Goal: Information Seeking & Learning: Learn about a topic

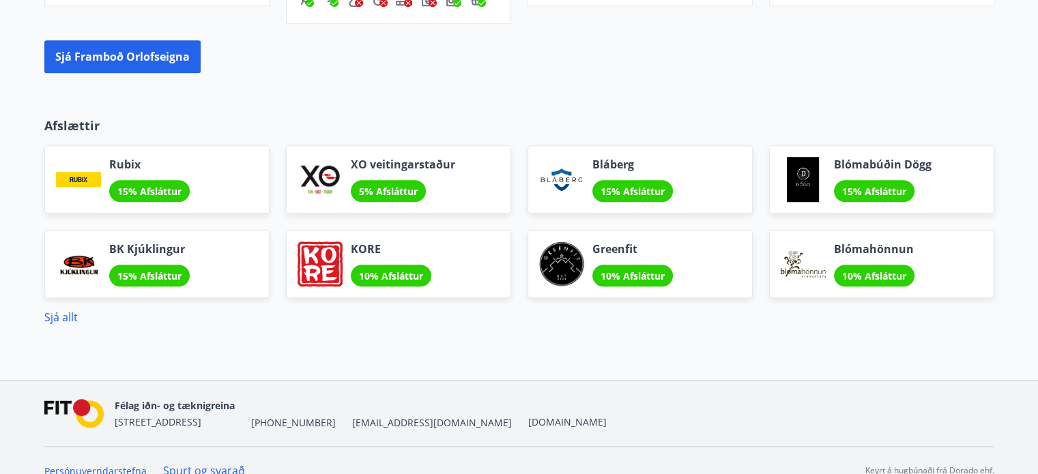
scroll to position [1192, 0]
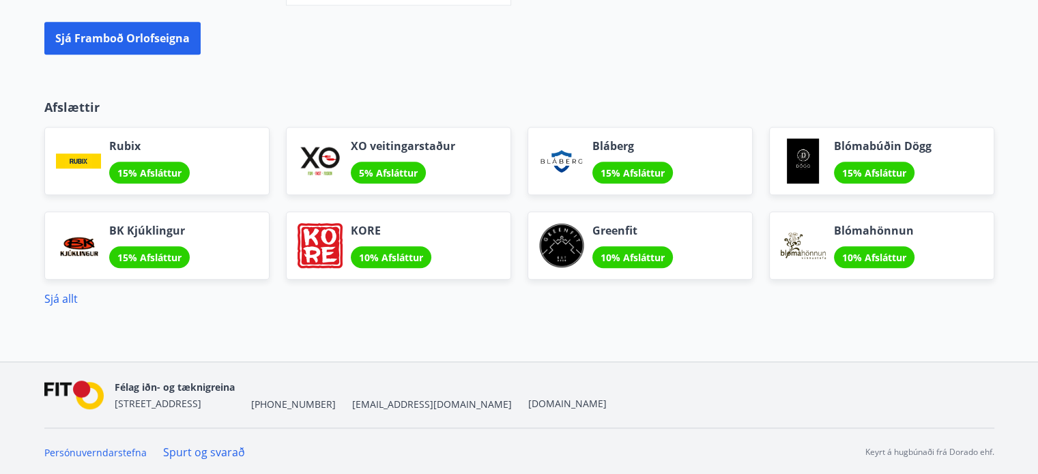
click at [80, 301] on div "Sjá allt" at bounding box center [519, 299] width 950 height 16
click at [70, 298] on link "Sjá allt" at bounding box center [60, 299] width 33 height 15
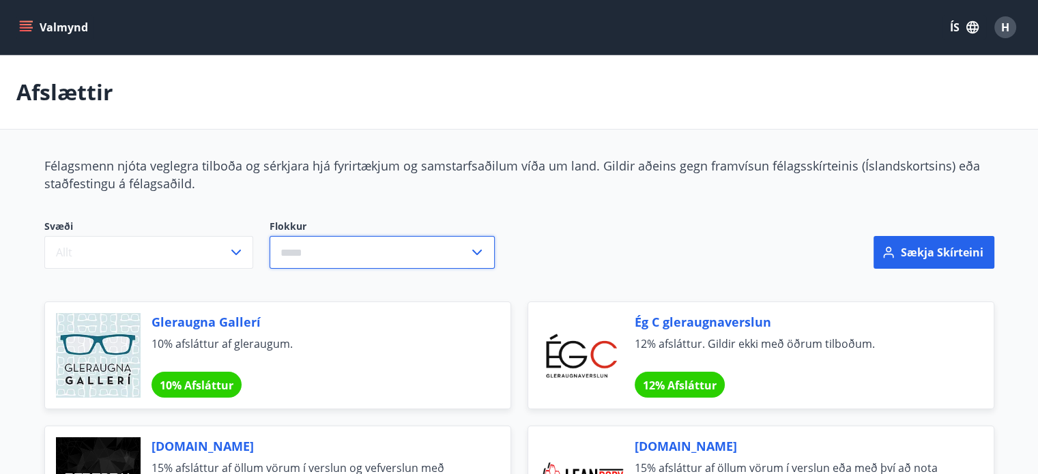
click at [339, 255] on input "text" at bounding box center [369, 252] width 199 height 33
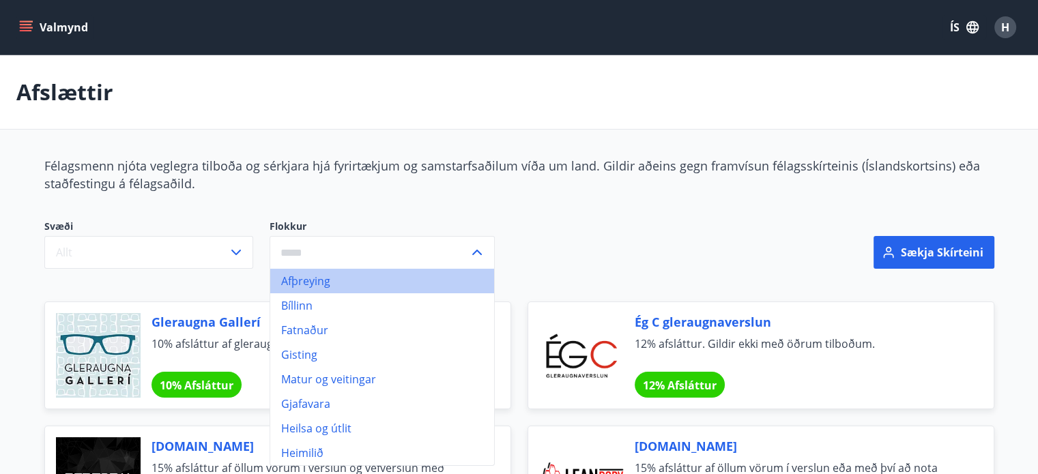
click at [330, 280] on li "Afþreying" at bounding box center [382, 281] width 224 height 25
type input "*********"
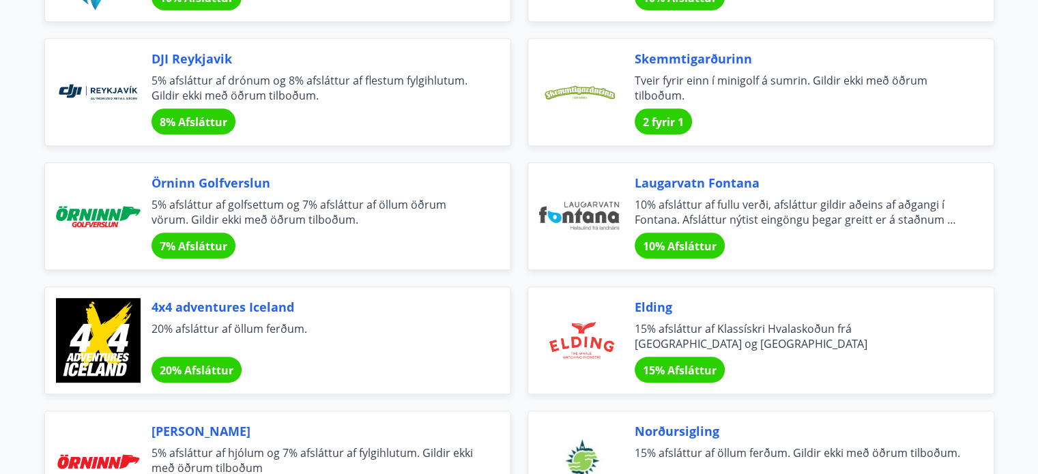
scroll to position [640, 0]
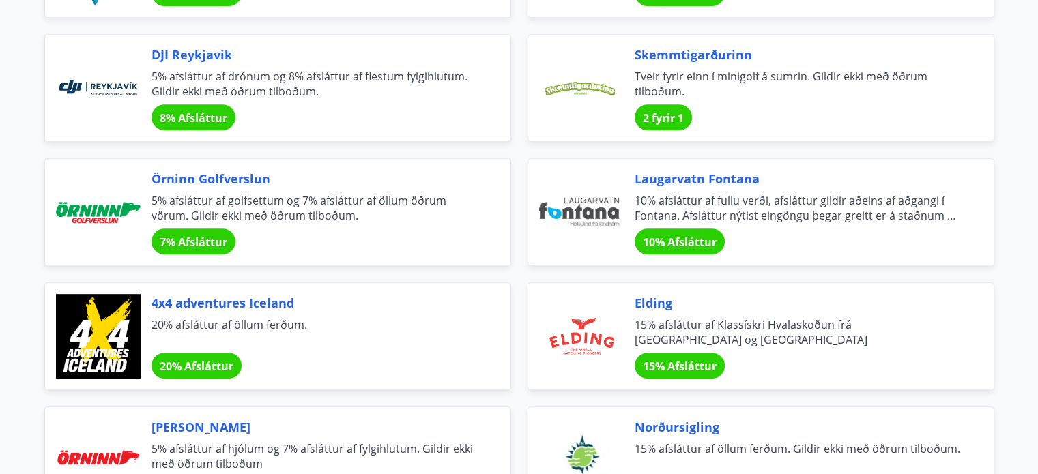
click at [680, 230] on div "10% Afsláttur" at bounding box center [680, 242] width 90 height 26
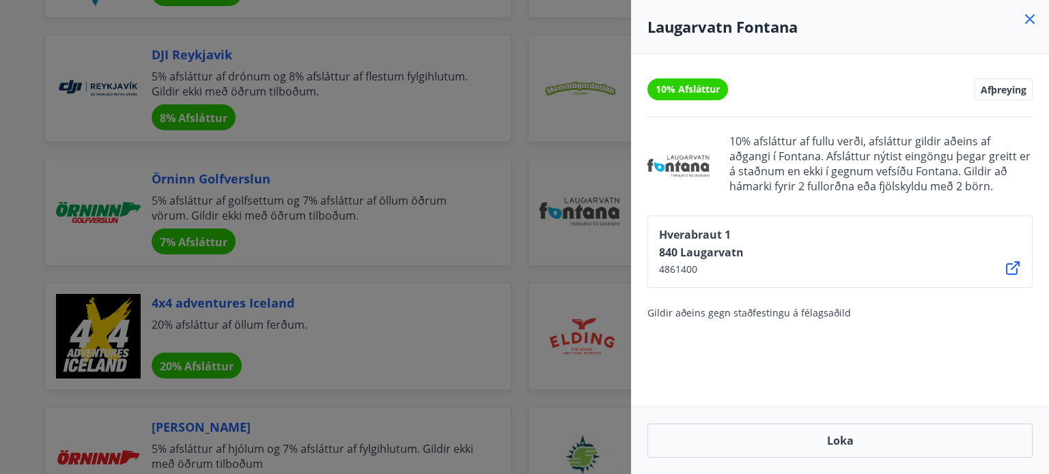
click at [1027, 21] on icon at bounding box center [1030, 19] width 10 height 10
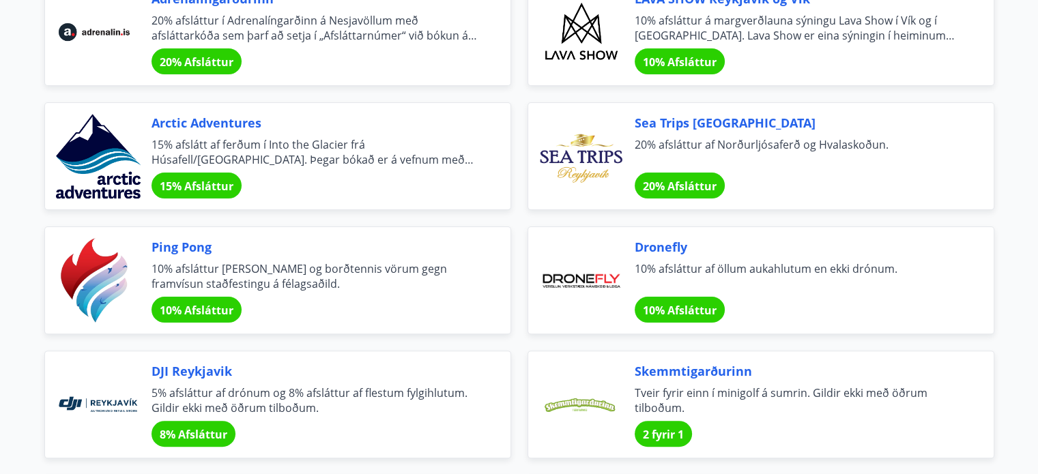
scroll to position [0, 0]
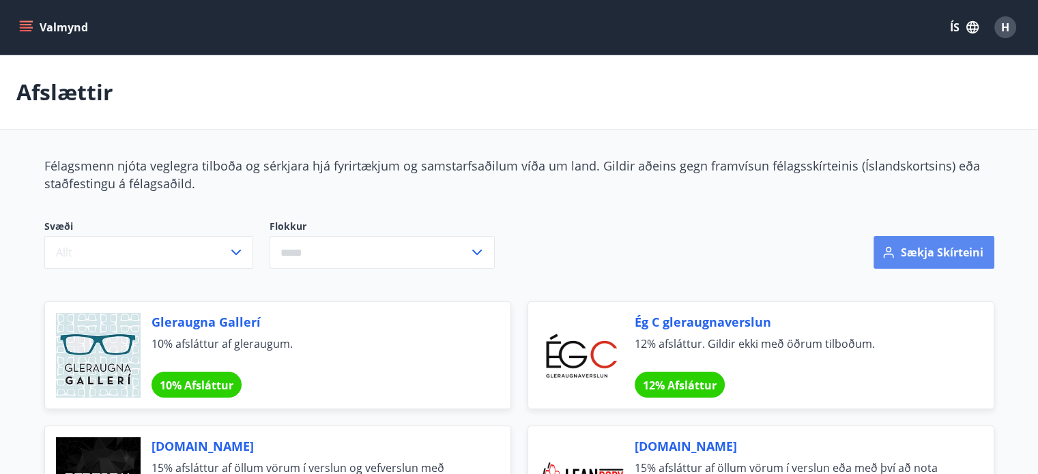
click at [920, 259] on button "Sækja skírteini" at bounding box center [934, 252] width 121 height 33
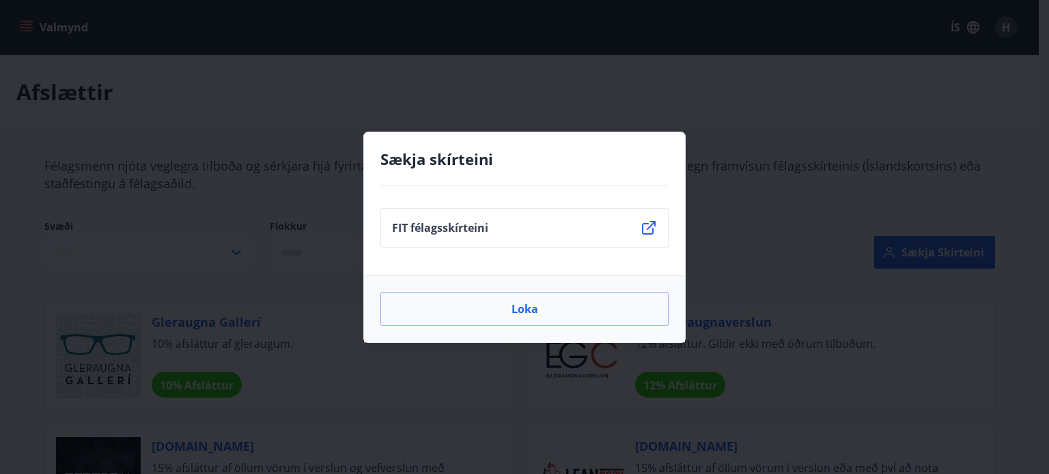
click at [644, 231] on icon at bounding box center [648, 228] width 16 height 16
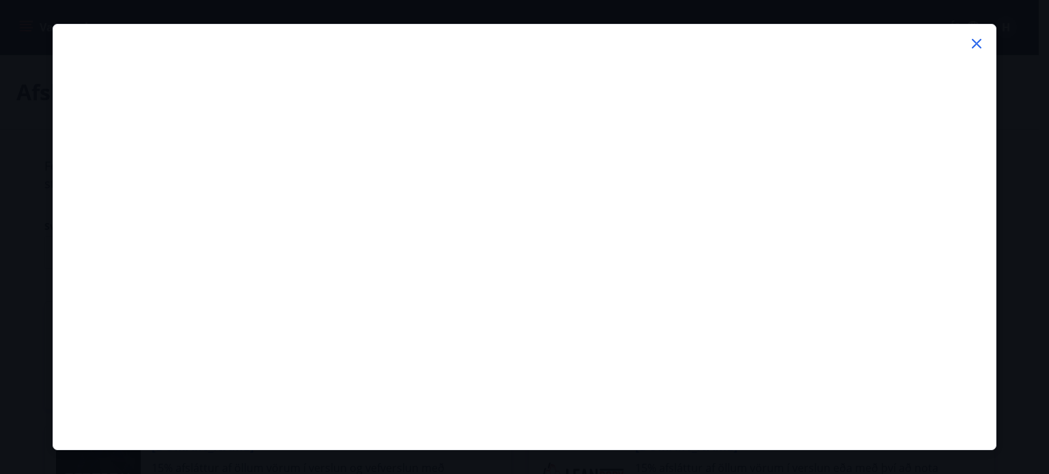
click at [983, 41] on icon at bounding box center [976, 44] width 16 height 16
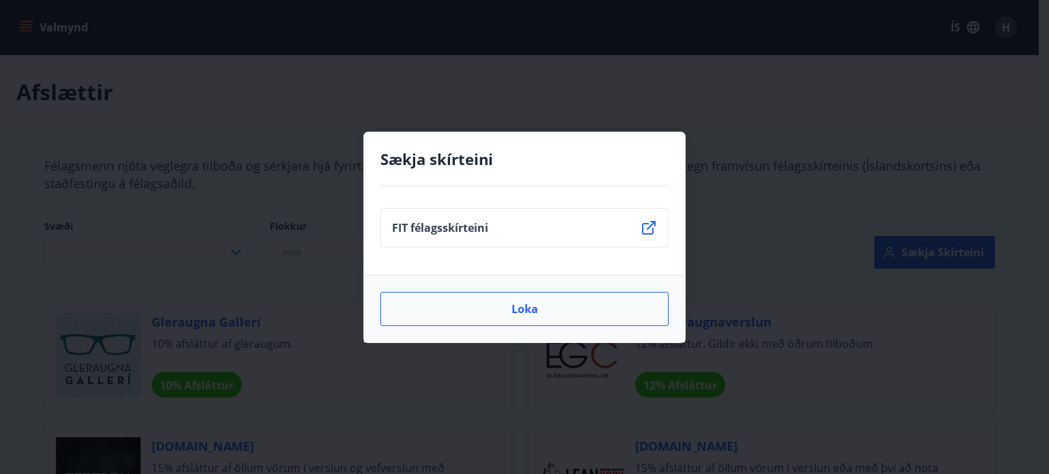
click at [513, 308] on button "Loka" at bounding box center [524, 309] width 288 height 34
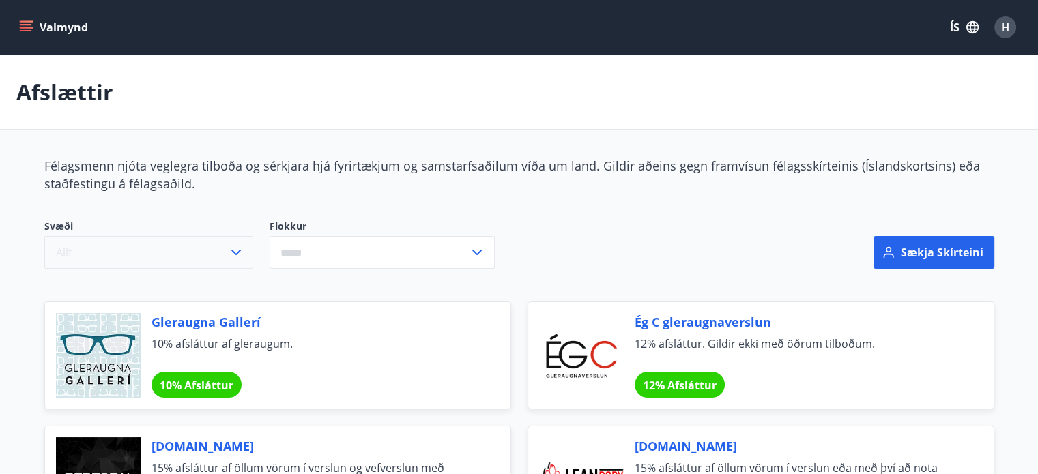
click at [246, 252] on button "Allt" at bounding box center [148, 252] width 209 height 33
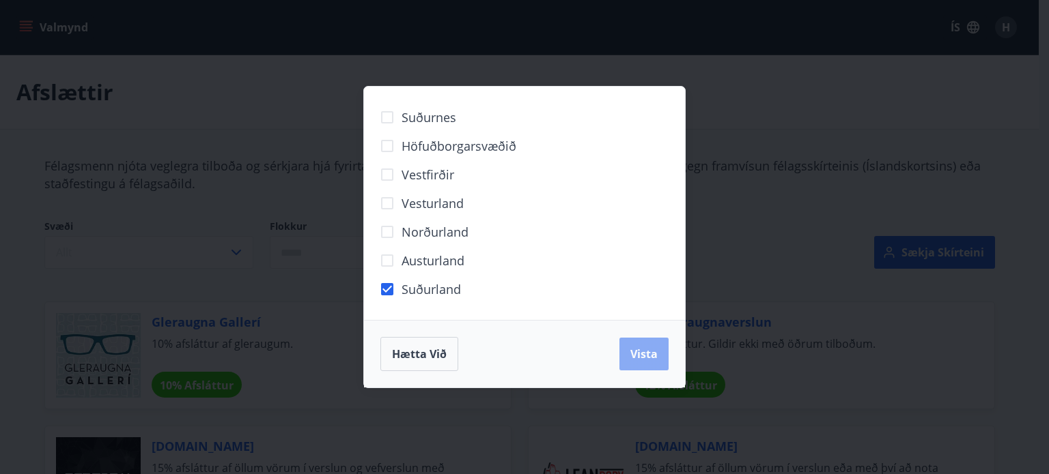
click at [634, 352] on span "Vista" at bounding box center [643, 354] width 27 height 15
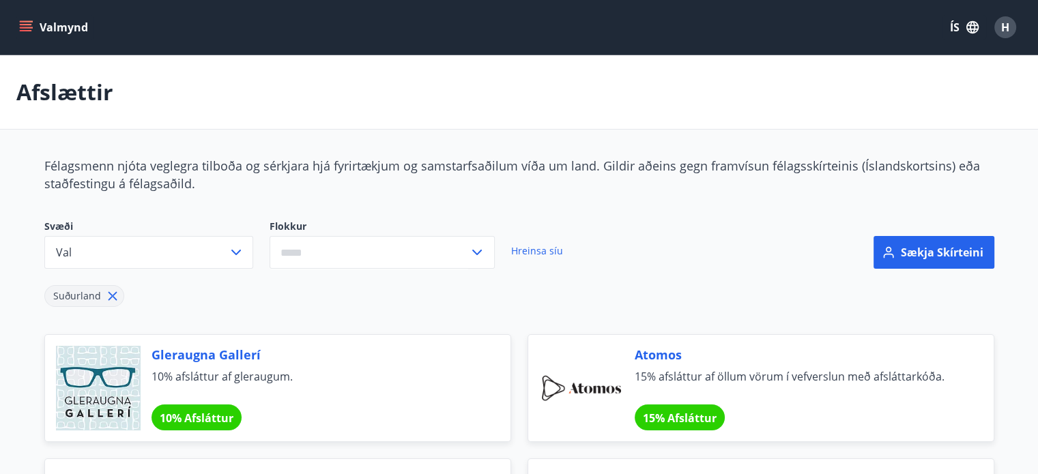
click at [487, 249] on div "​" at bounding box center [382, 252] width 225 height 33
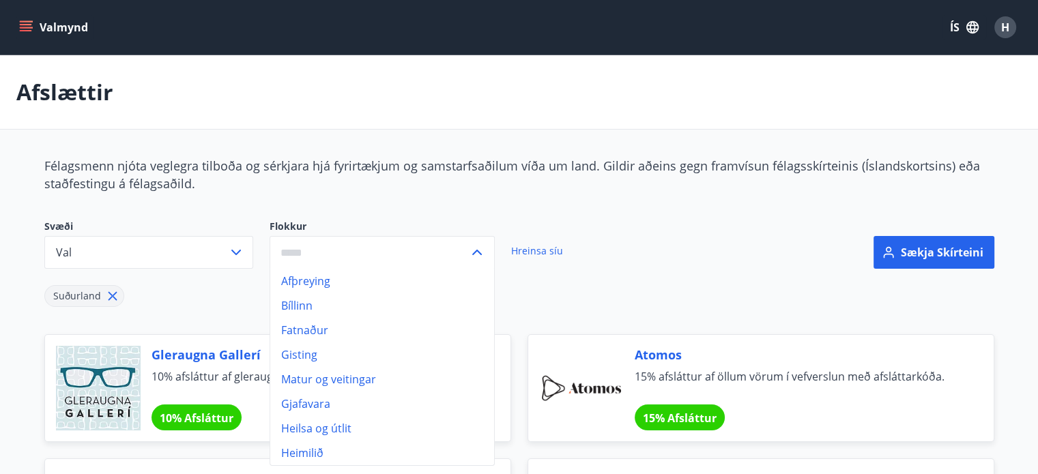
scroll to position [227, 0]
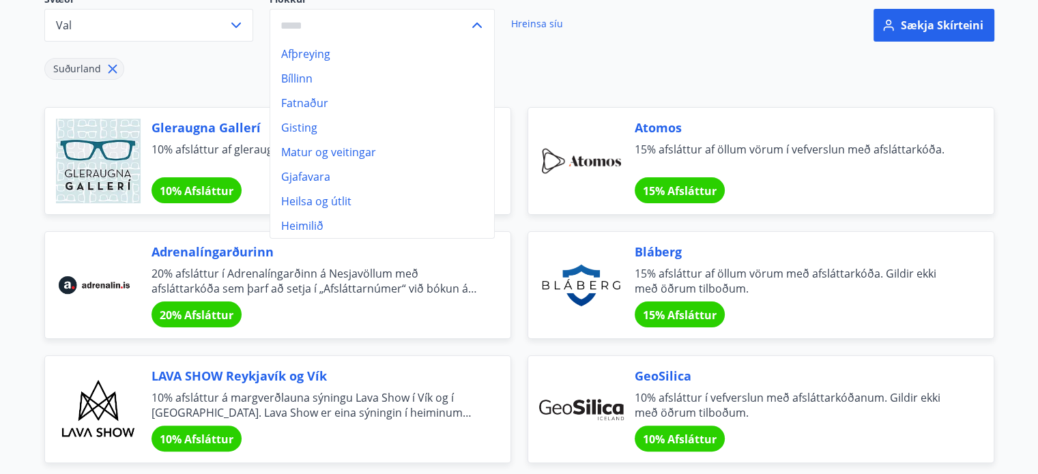
click at [300, 148] on li "Matur og veitingar" at bounding box center [382, 152] width 224 height 25
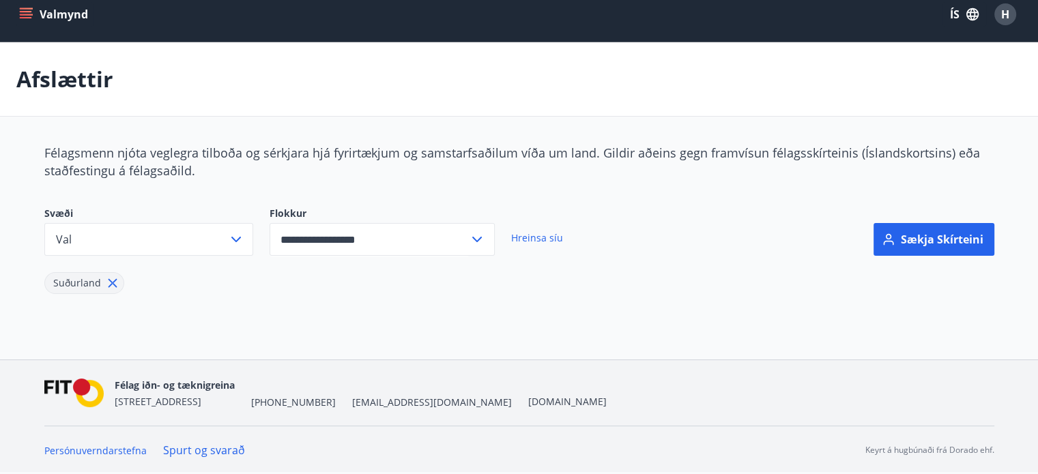
scroll to position [12, 0]
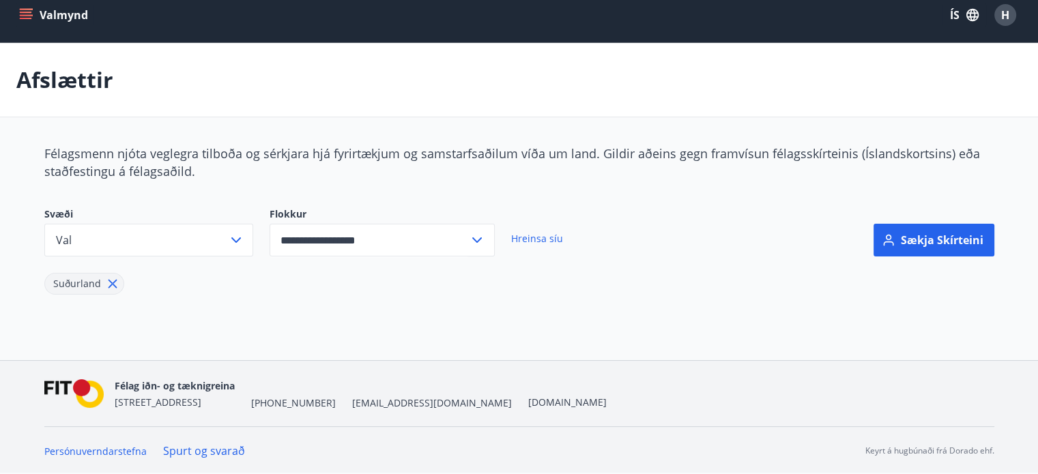
click at [115, 283] on icon at bounding box center [112, 284] width 15 height 15
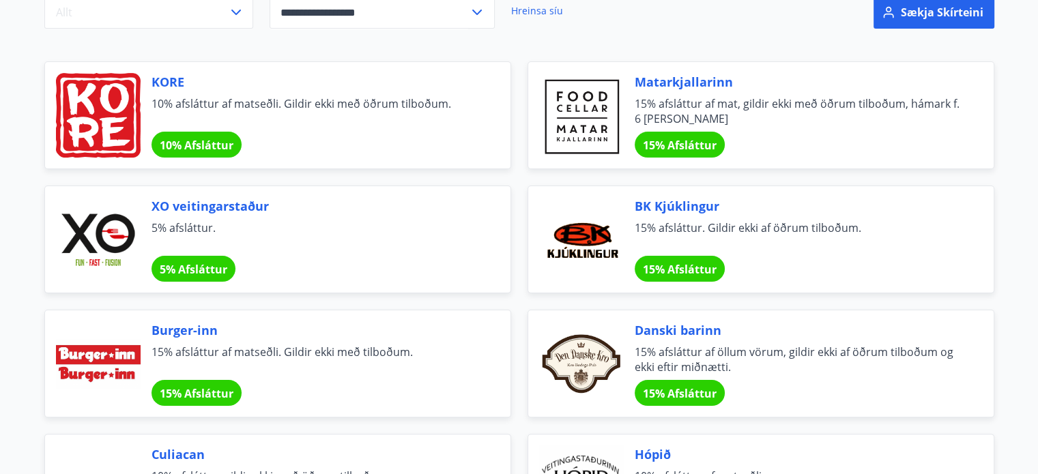
scroll to position [12, 0]
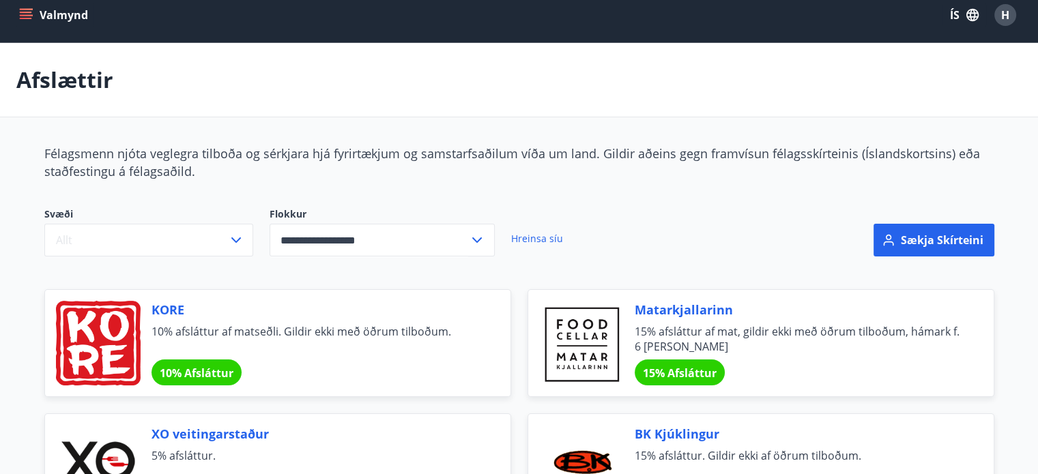
click at [477, 237] on icon at bounding box center [477, 240] width 16 height 16
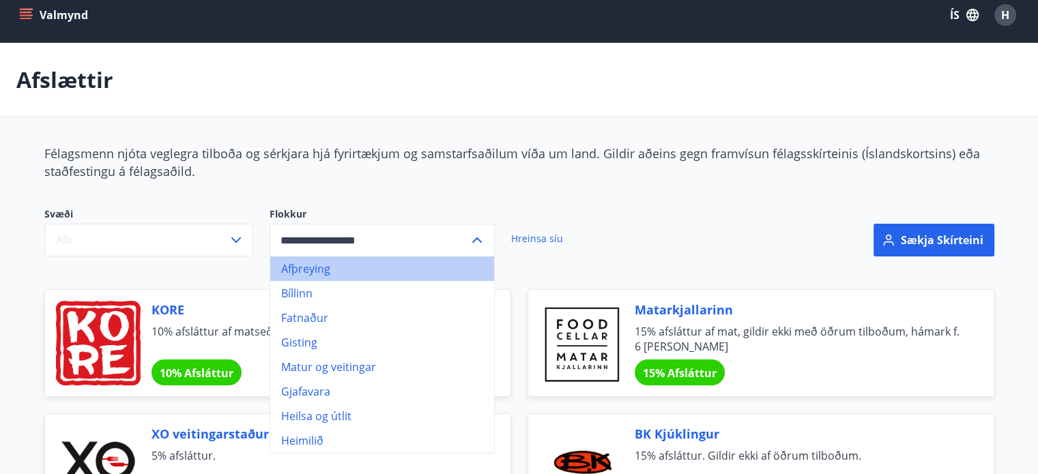
click at [317, 274] on li "Afþreying" at bounding box center [382, 269] width 224 height 25
type input "*********"
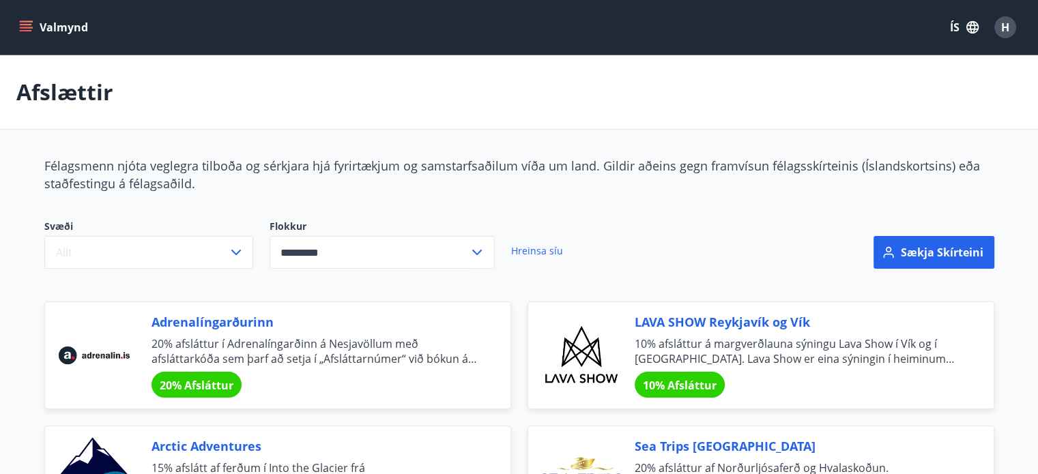
click at [28, 25] on icon "menu" at bounding box center [26, 24] width 12 height 1
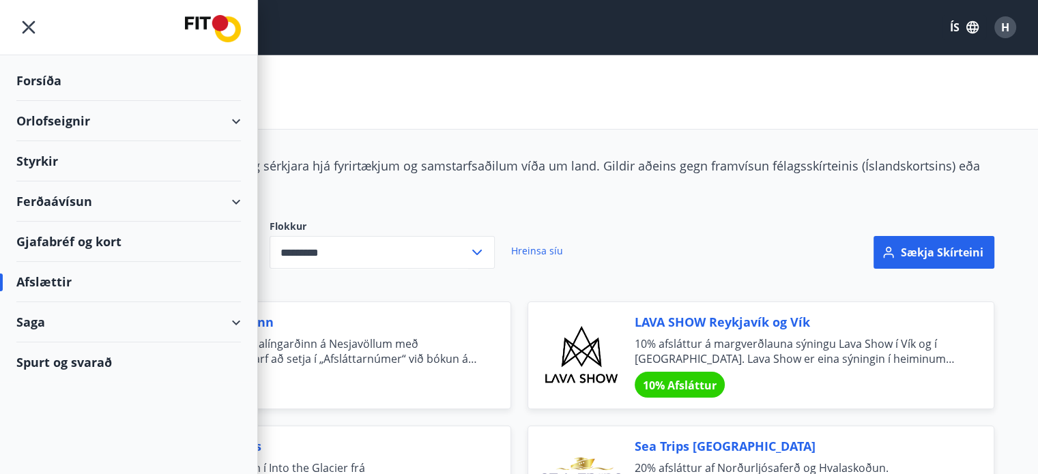
click at [54, 125] on div "Orlofseignir" at bounding box center [128, 121] width 225 height 40
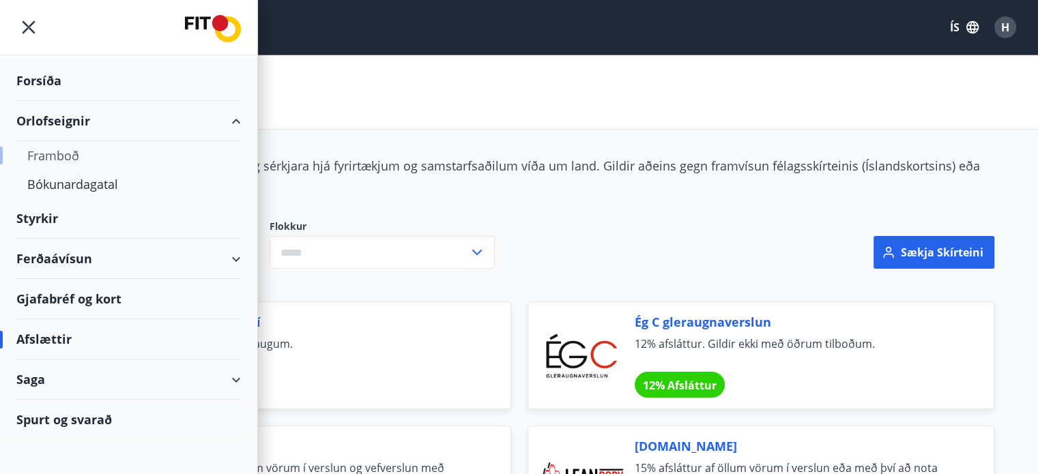
click at [51, 153] on div "Framboð" at bounding box center [128, 155] width 203 height 29
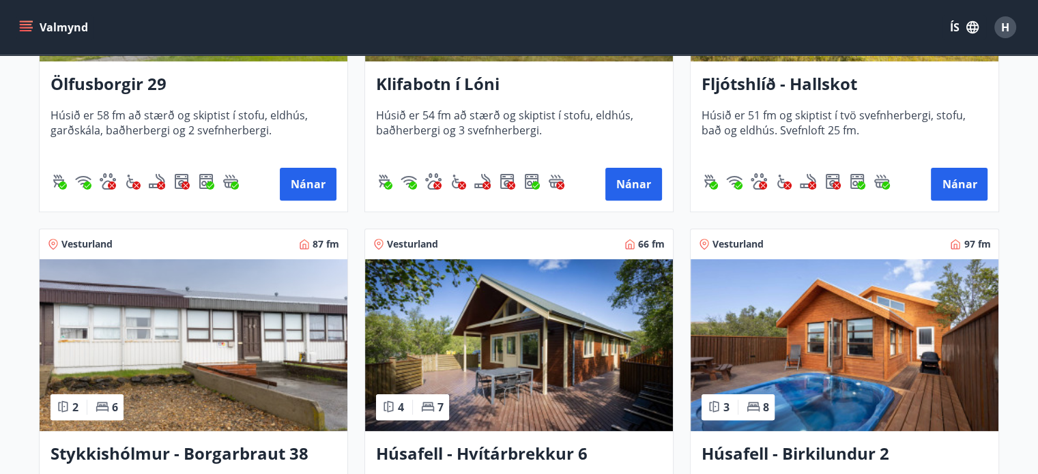
scroll to position [683, 0]
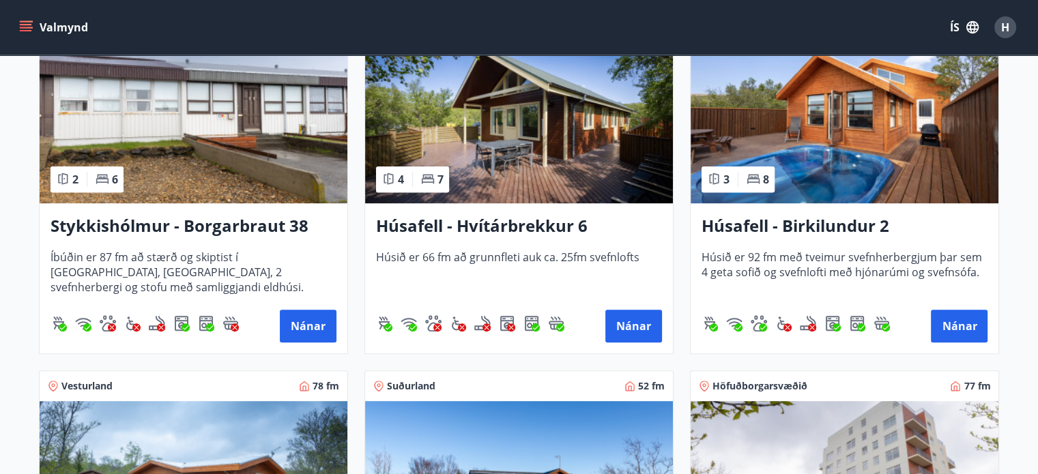
click at [763, 226] on h3 "Húsafell - Birkilundur 2" at bounding box center [845, 226] width 286 height 25
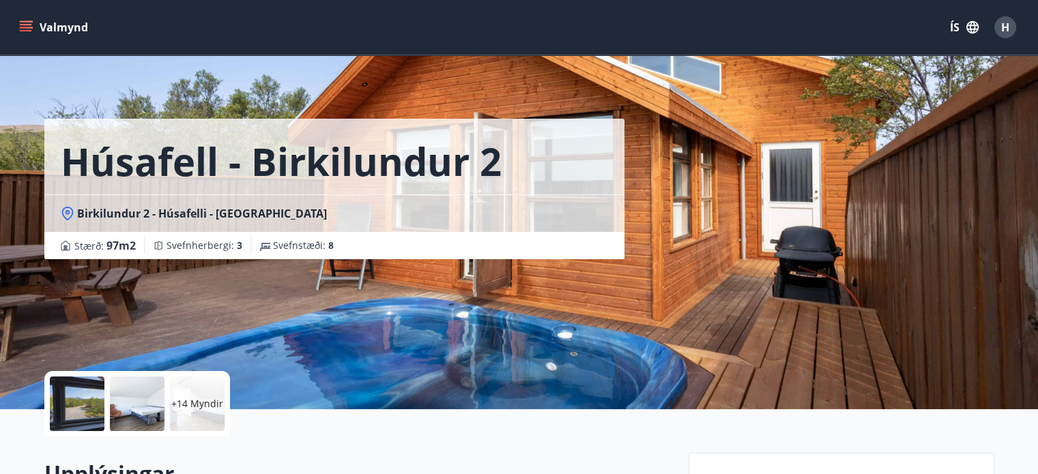
click at [31, 25] on icon "menu" at bounding box center [26, 27] width 14 height 14
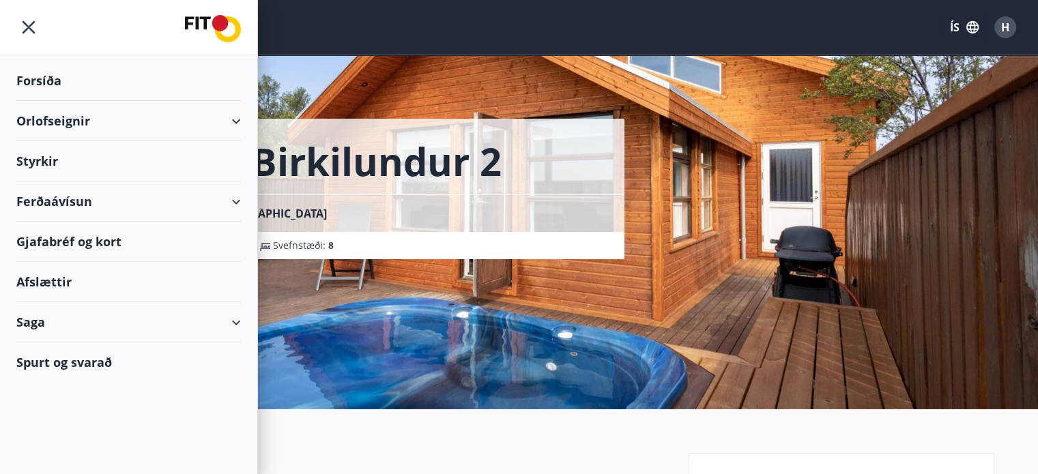
click at [252, 112] on div "Orlofseignir" at bounding box center [128, 121] width 257 height 40
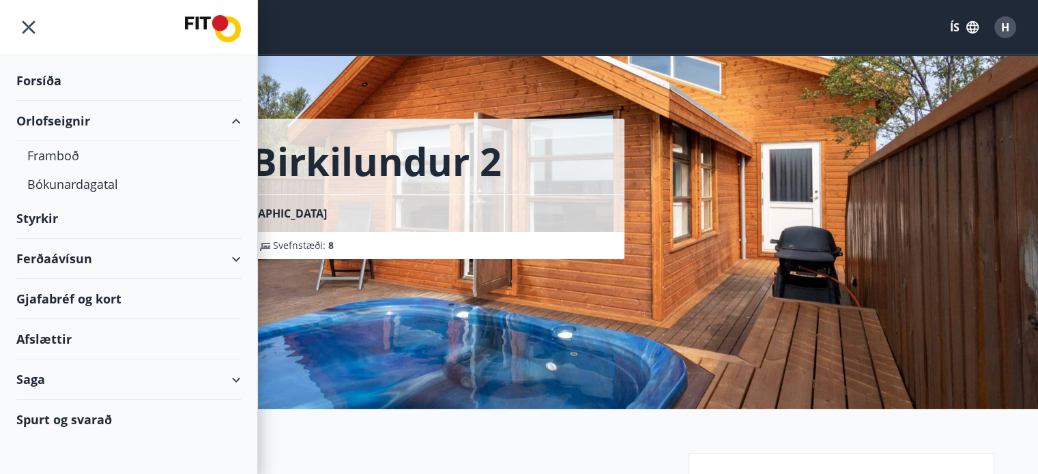
click at [55, 114] on div "Orlofseignir" at bounding box center [128, 121] width 225 height 40
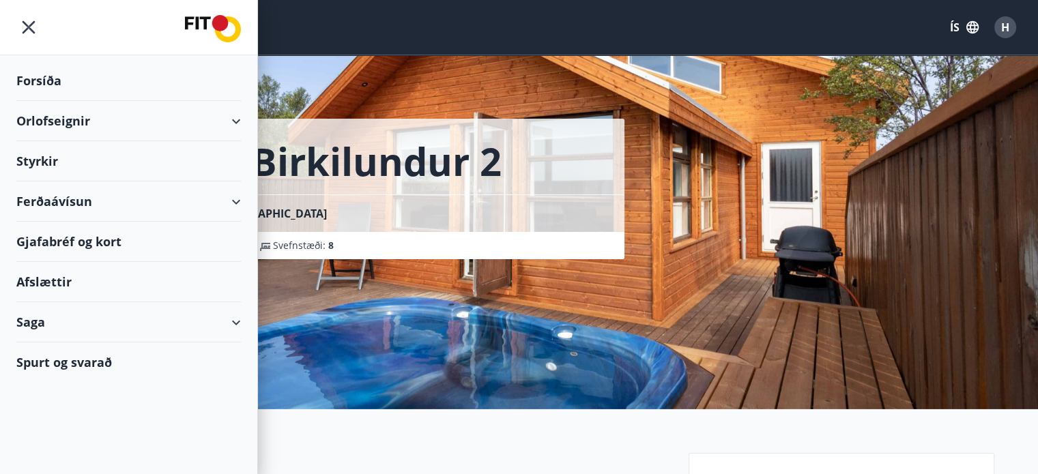
click at [73, 123] on div "Orlofseignir" at bounding box center [128, 121] width 225 height 40
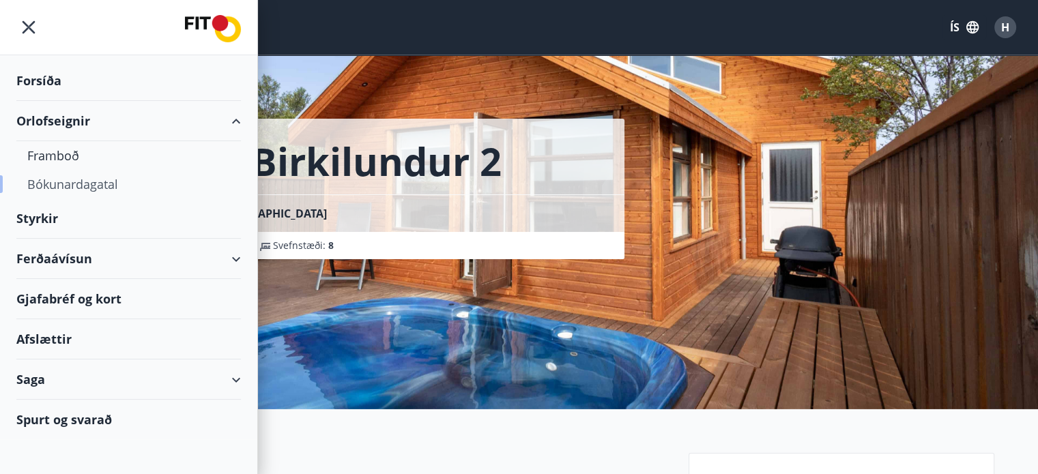
click at [57, 188] on div "Bókunardagatal" at bounding box center [128, 184] width 203 height 29
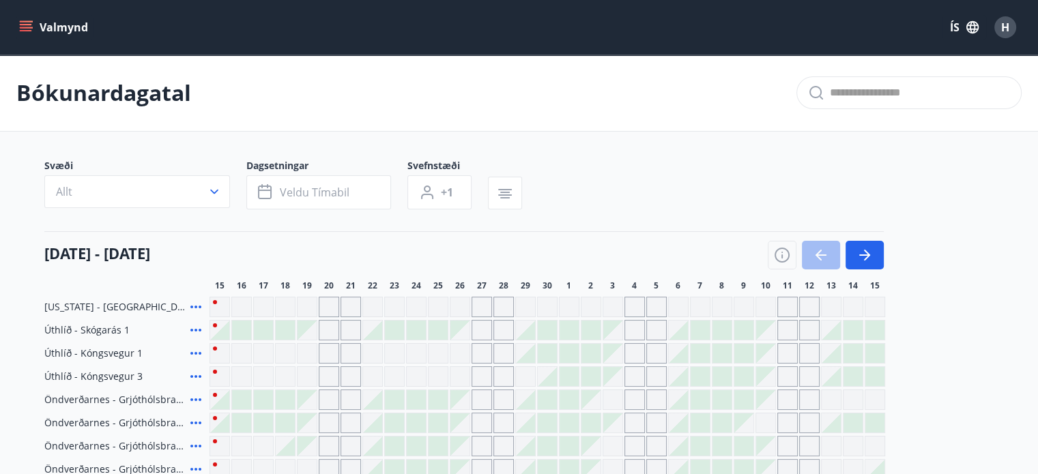
click at [11, 23] on div "Valmynd ÍS H" at bounding box center [519, 27] width 1038 height 55
click at [30, 25] on icon "menu" at bounding box center [26, 24] width 12 height 1
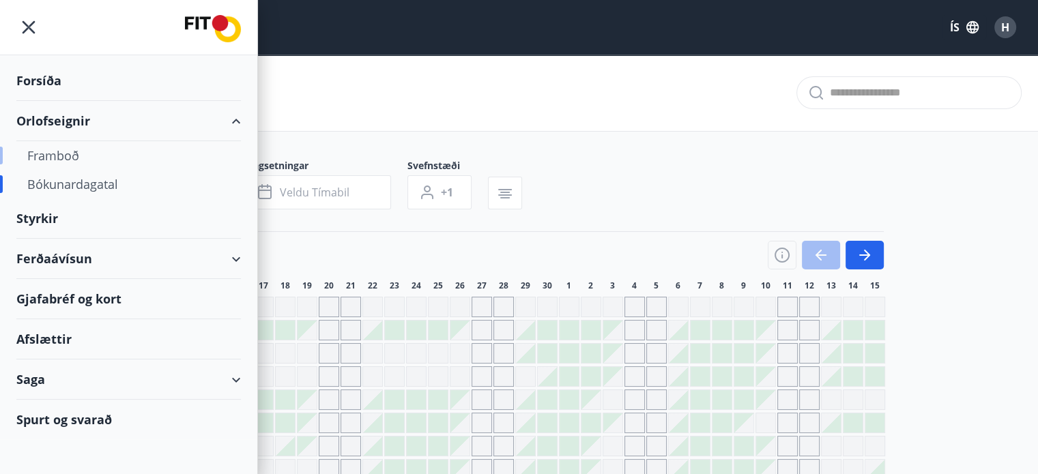
click at [61, 158] on div "Framboð" at bounding box center [128, 155] width 203 height 29
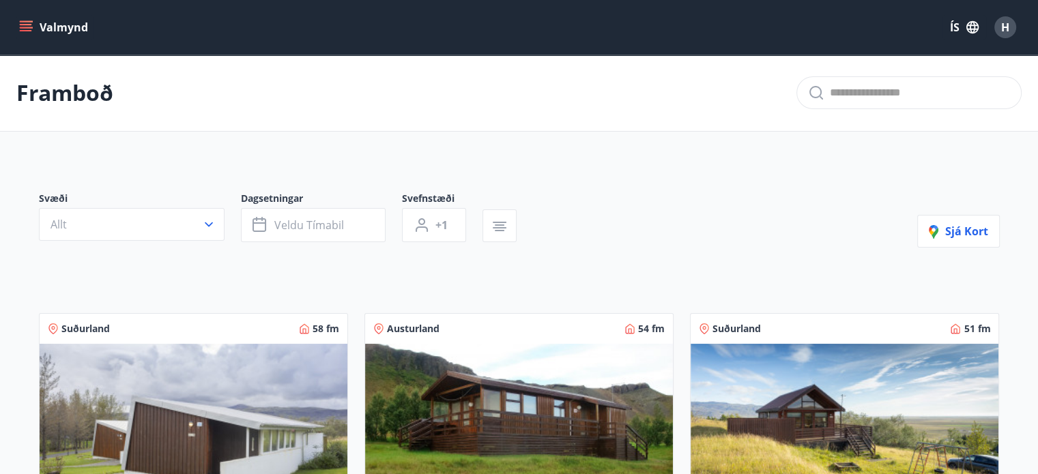
click at [25, 25] on icon "menu" at bounding box center [26, 27] width 14 height 14
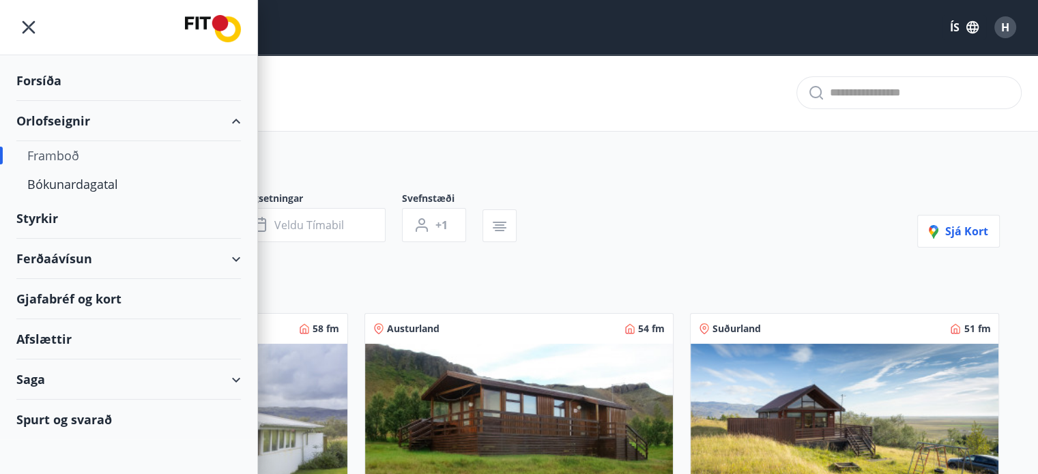
click at [60, 423] on div "Spurt og svarað" at bounding box center [128, 420] width 225 height 40
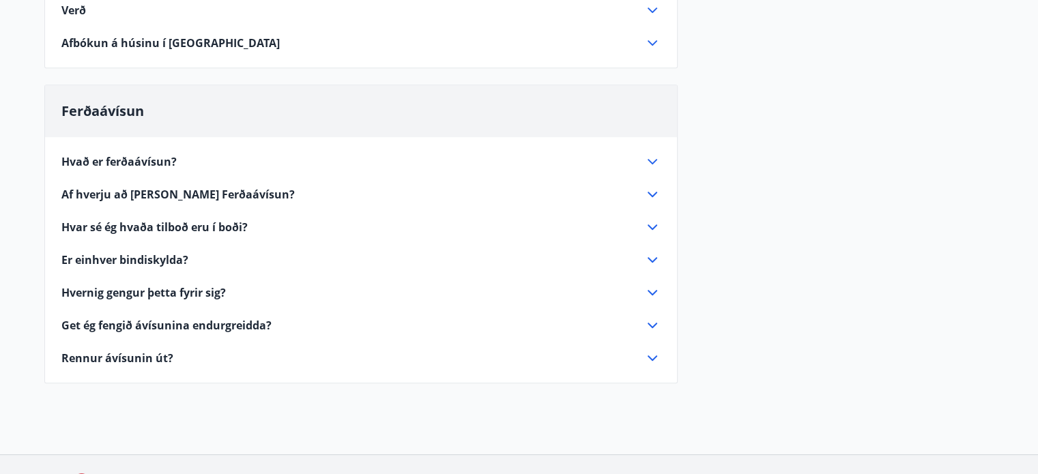
scroll to position [455, 0]
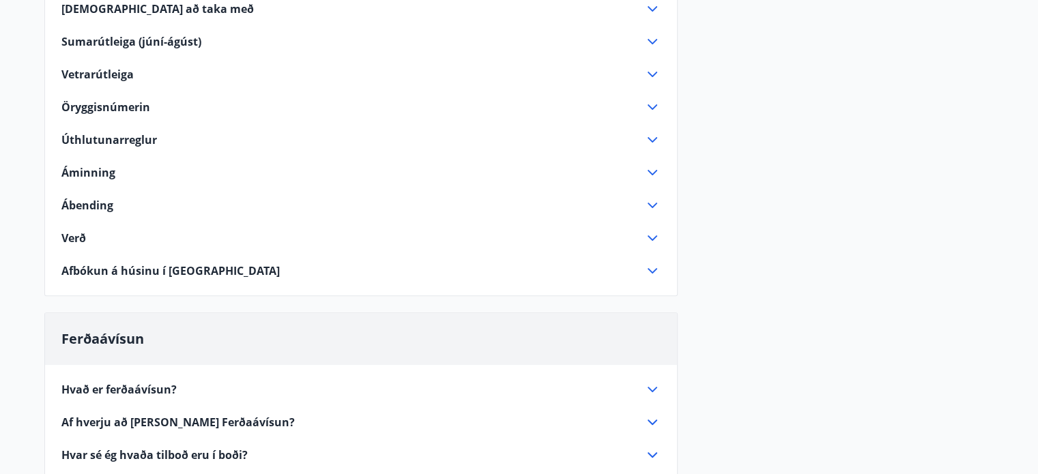
click at [668, 233] on div "Reglur um opnun á leigur á orlofsvef FIT Tímabilið Janúar - maí (þar með talin …" at bounding box center [361, 17] width 632 height 524
click at [658, 234] on icon at bounding box center [652, 238] width 16 height 16
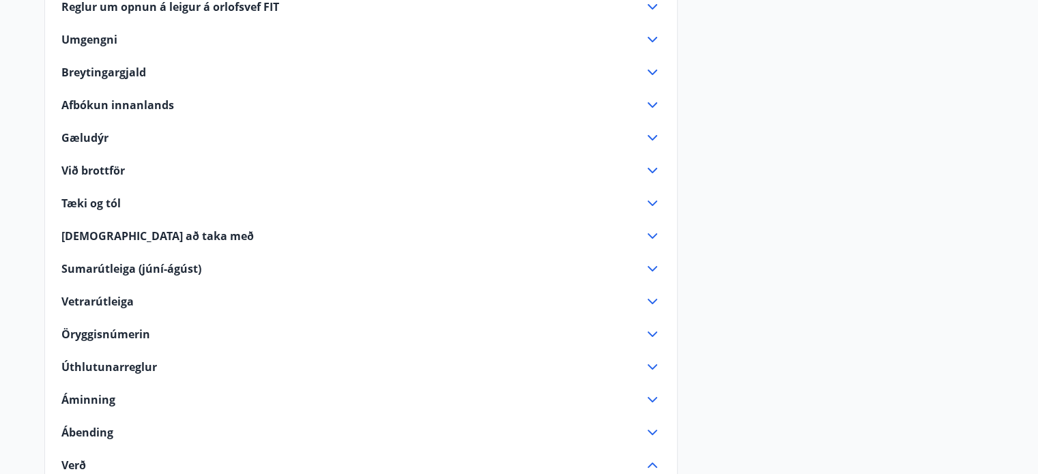
scroll to position [0, 0]
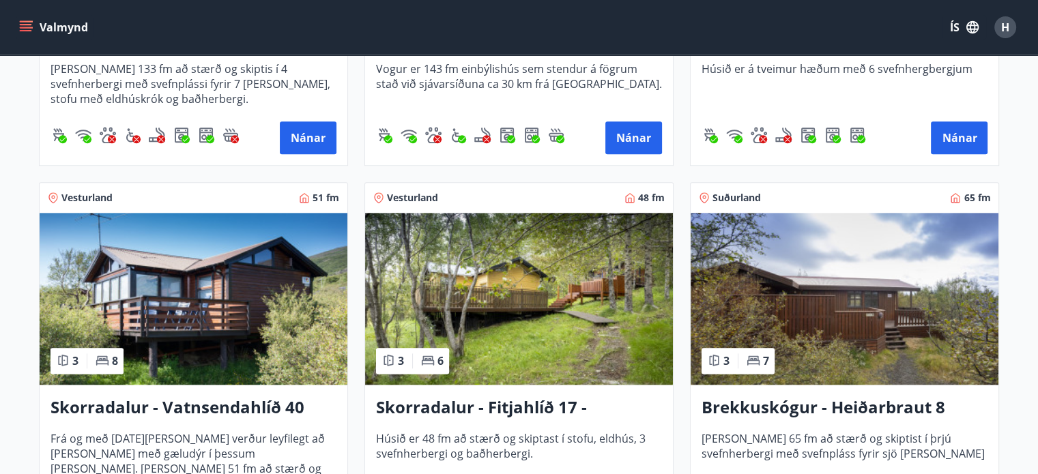
scroll to position [1384, 0]
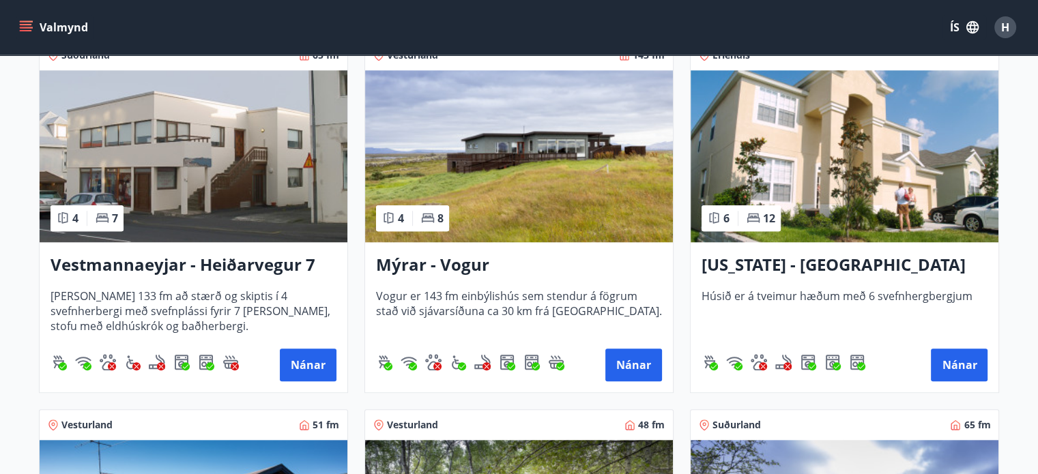
click at [728, 259] on h3 "[US_STATE] - [GEOGRAPHIC_DATA]" at bounding box center [845, 265] width 286 height 25
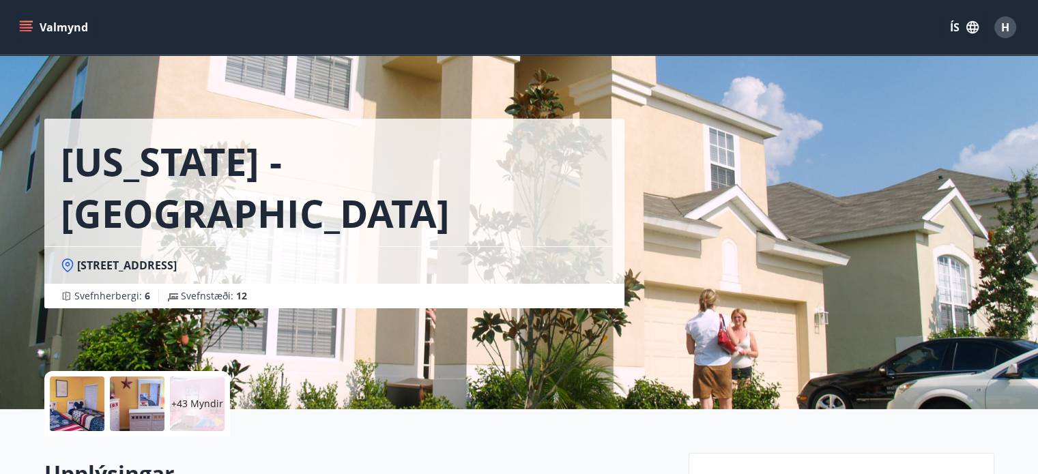
drag, startPoint x: 76, startPoint y: 214, endPoint x: 374, endPoint y: 221, distance: 297.7
click at [374, 258] on div "[STREET_ADDRESS]" at bounding box center [335, 265] width 548 height 15
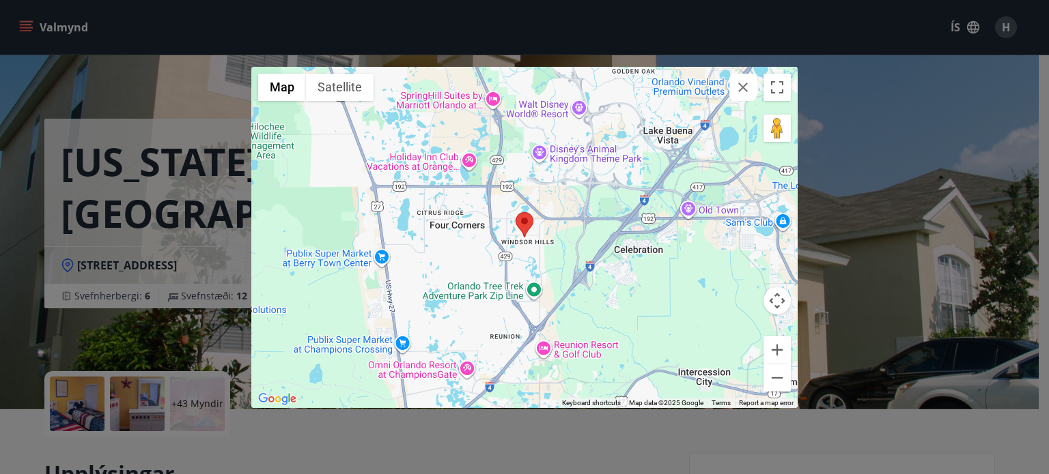
click at [792, 428] on div "← Move left → Move right ↑ Move up ↓ Move down + Zoom in - Zoom out Home Jump l…" at bounding box center [524, 237] width 1049 height 474
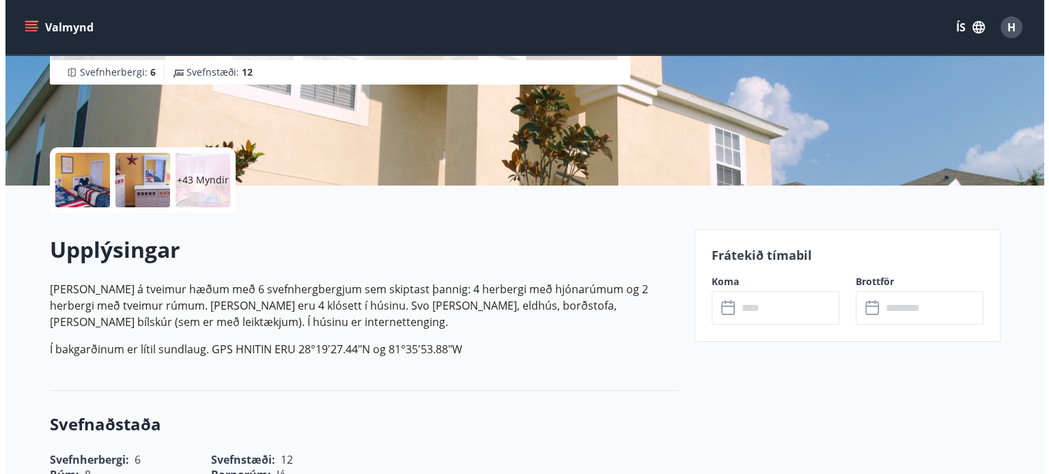
scroll to position [227, 0]
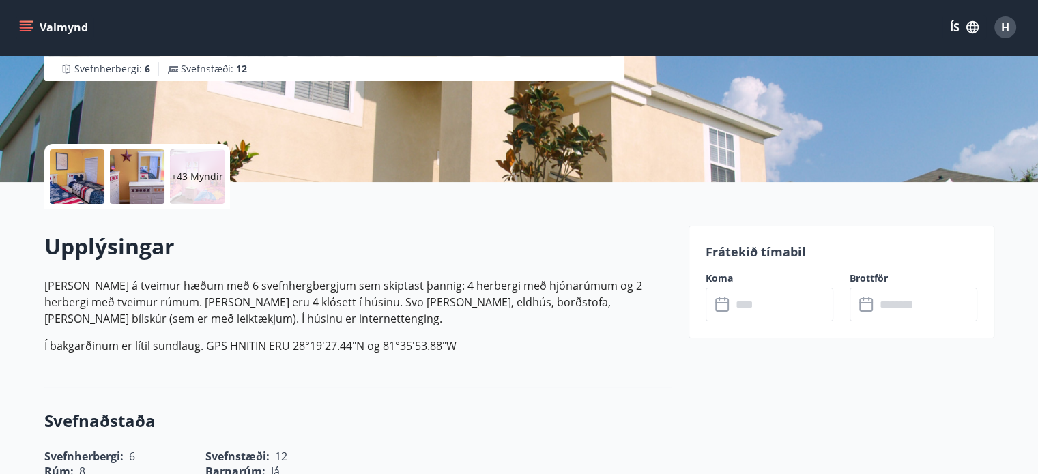
click at [156, 190] on div at bounding box center [137, 177] width 55 height 55
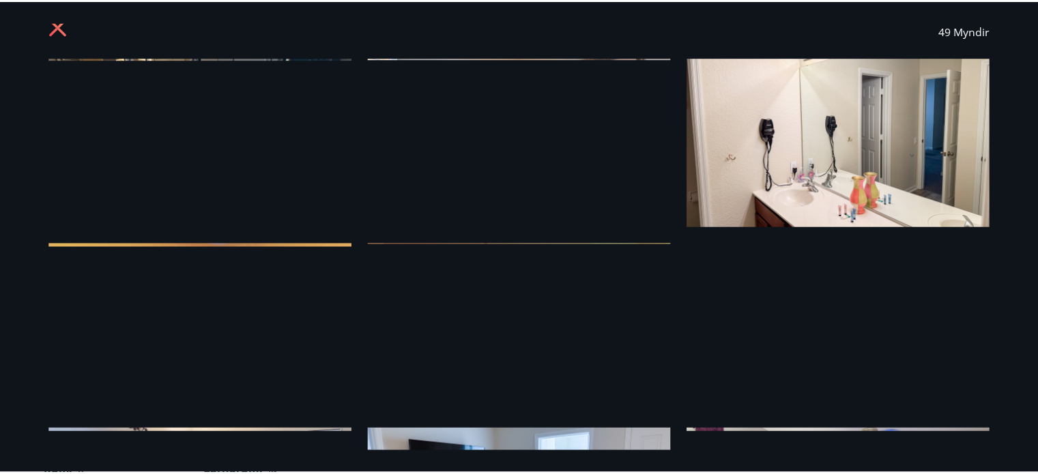
scroll to position [0, 0]
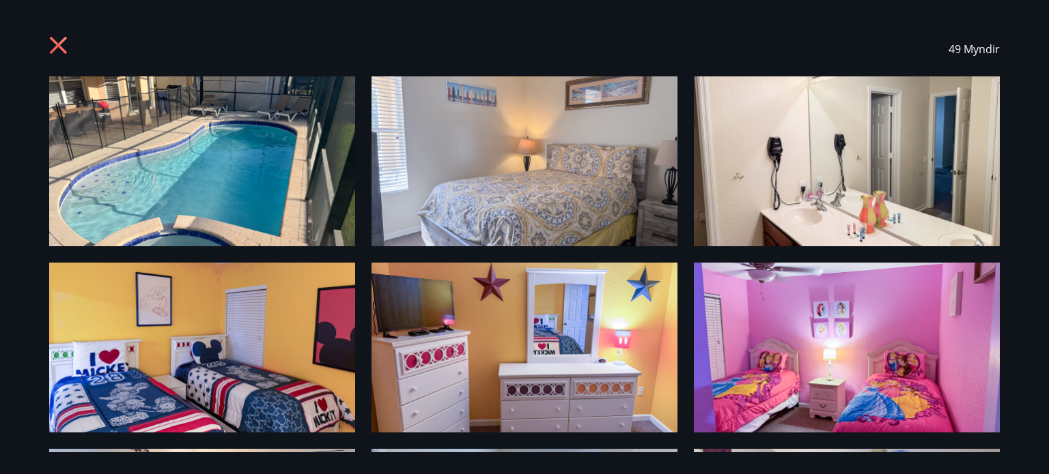
click at [50, 48] on icon at bounding box center [60, 47] width 22 height 22
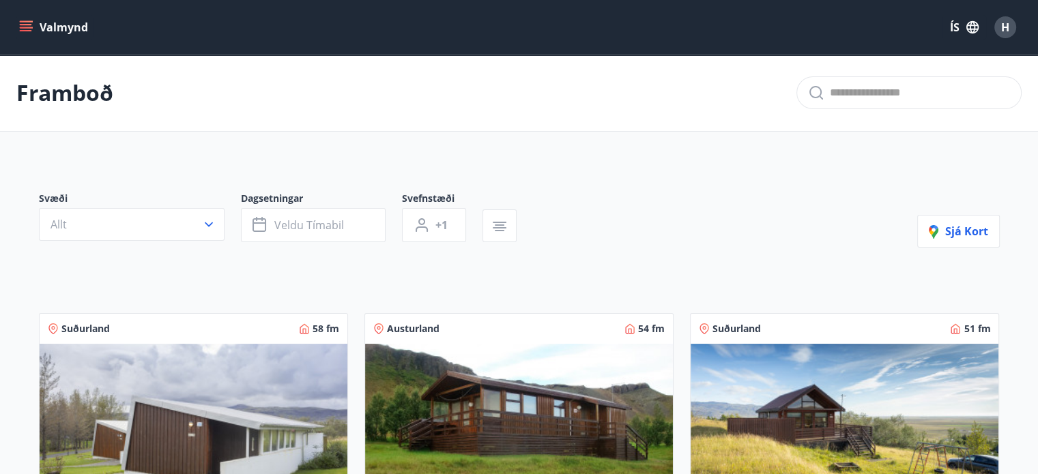
click at [19, 32] on icon "menu" at bounding box center [26, 27] width 14 height 14
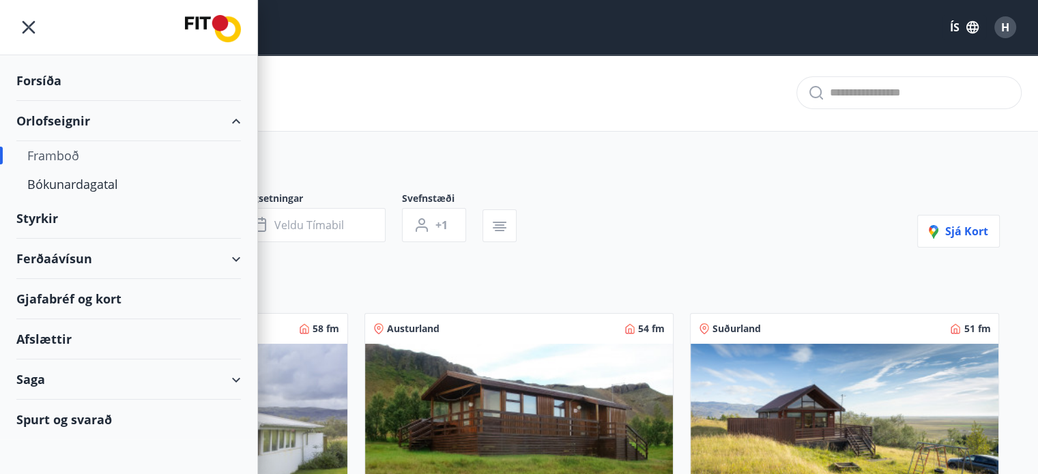
click at [35, 218] on div "Styrkir" at bounding box center [128, 219] width 225 height 40
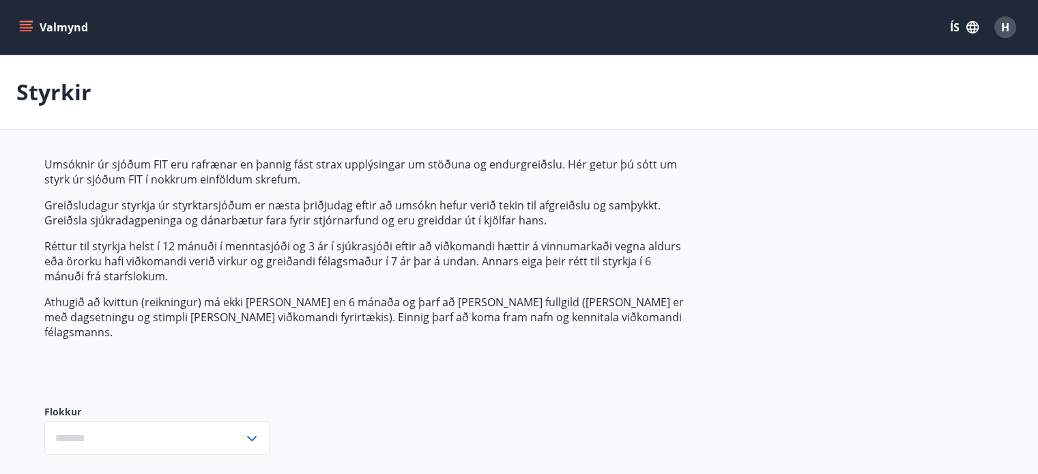
type input "***"
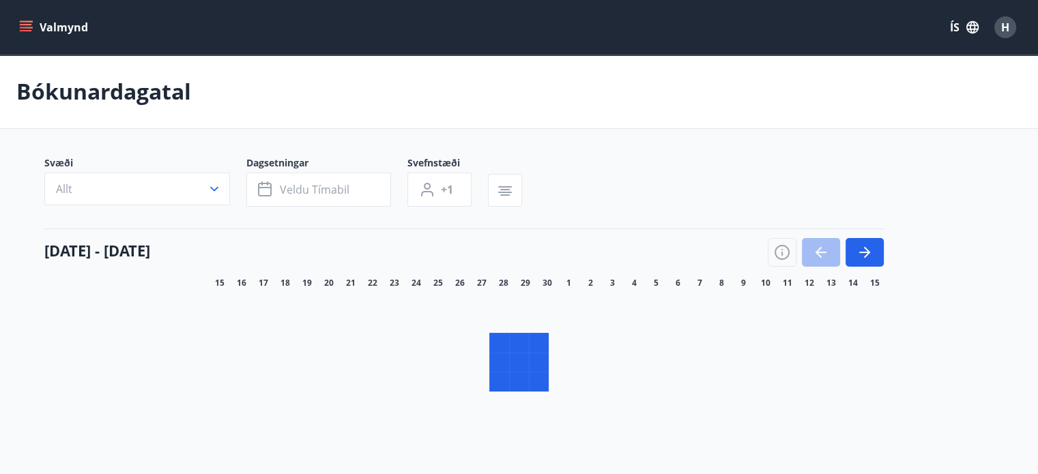
click at [28, 30] on icon "menu" at bounding box center [26, 30] width 12 height 1
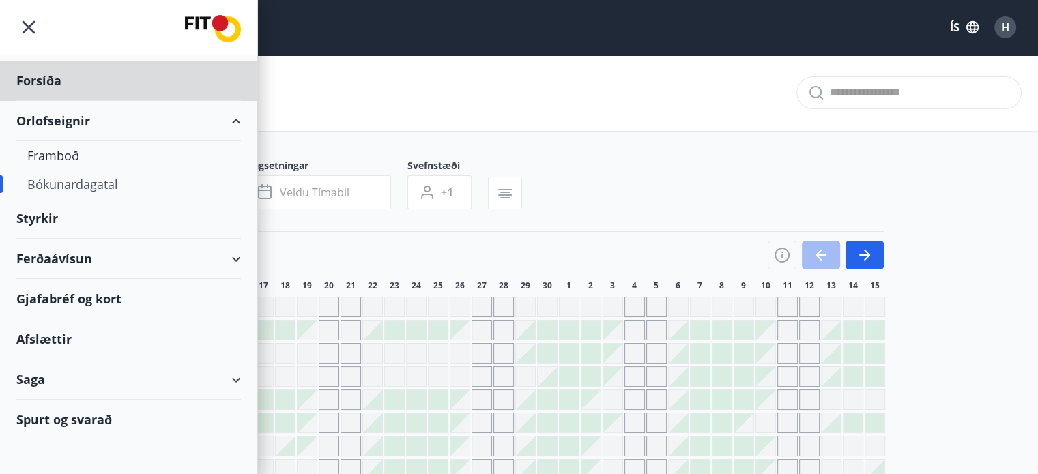
click at [45, 216] on div "Styrkir" at bounding box center [128, 219] width 225 height 40
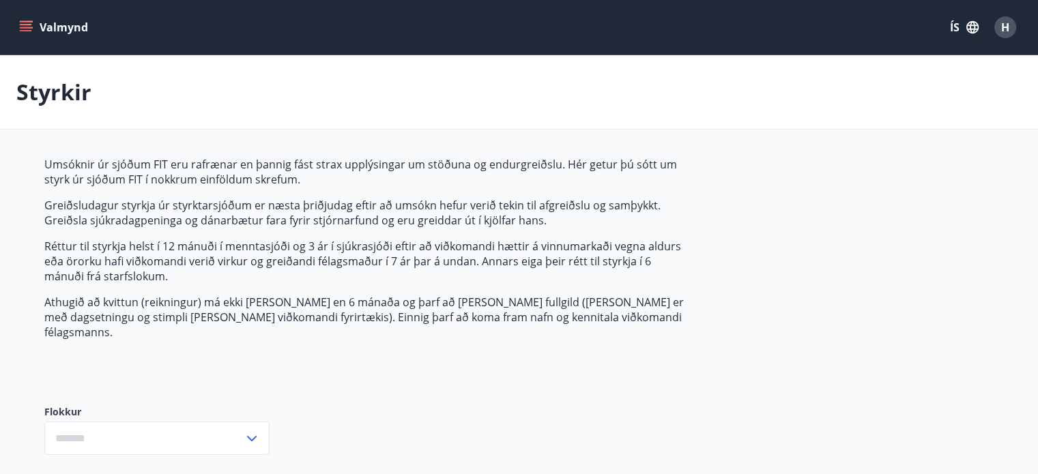
type input "***"
